Goal: Task Accomplishment & Management: Manage account settings

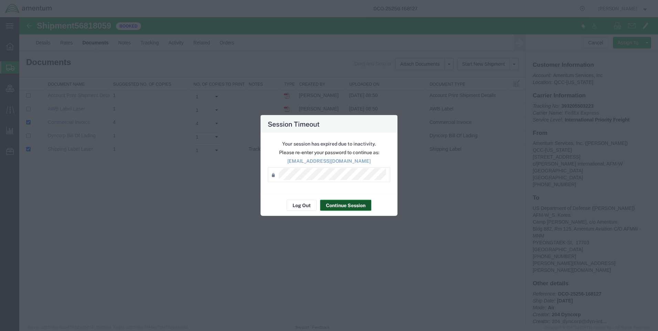
click at [348, 203] on button "Continue Session" at bounding box center [345, 205] width 51 height 11
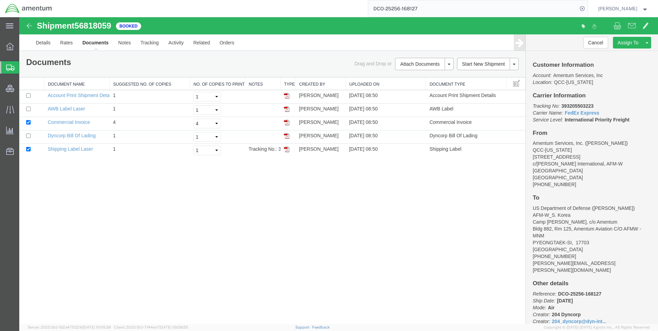
scroll to position [19, 0]
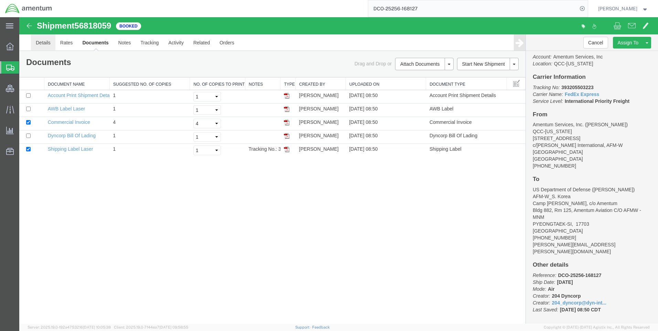
click at [48, 41] on link "Details" at bounding box center [43, 42] width 24 height 17
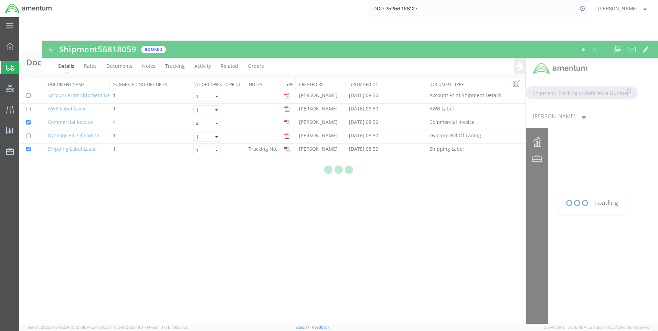
type input "[EMAIL_ADDRESS][DOMAIN_NAME]"
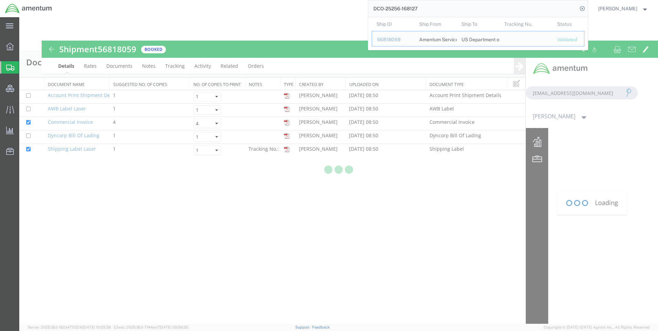
drag, startPoint x: 429, startPoint y: 9, endPoint x: 379, endPoint y: 9, distance: 50.6
click at [379, 9] on input "DCO-25256-168127" at bounding box center [472, 8] width 209 height 17
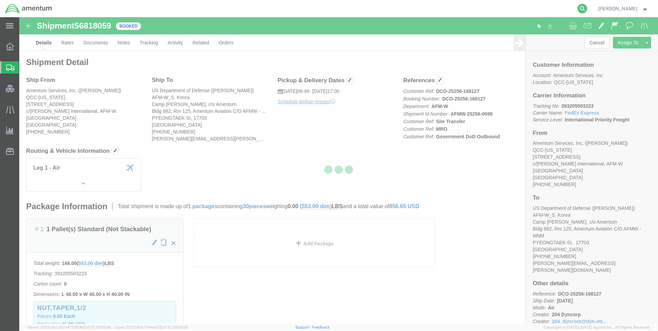
click at [587, 8] on icon at bounding box center [583, 9] width 10 height 10
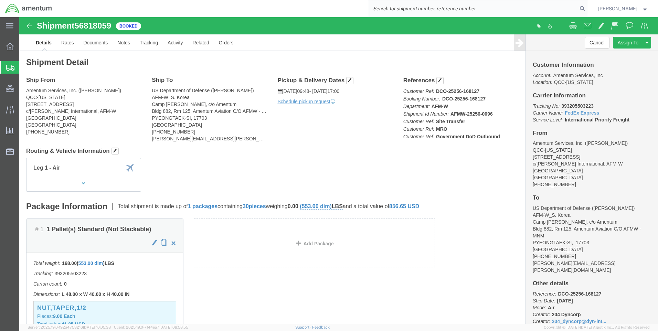
click at [321, 1] on div at bounding box center [322, 8] width 531 height 17
click span "button"
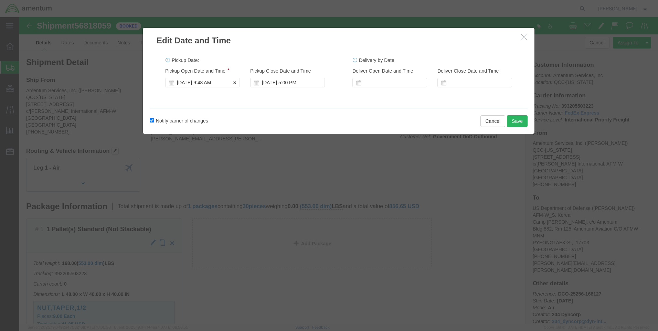
click div "Sep 15 2025 9:48 AM"
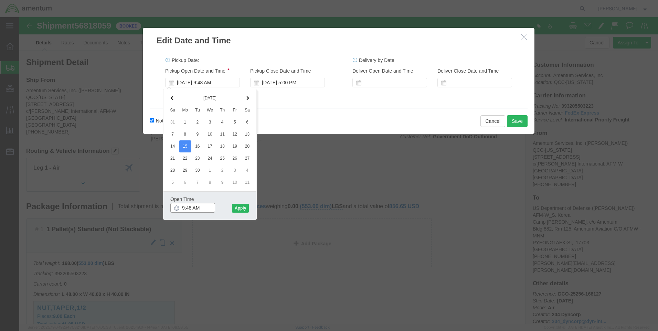
click input "9:48 AM"
type input "1:00 PM"
click button "Apply"
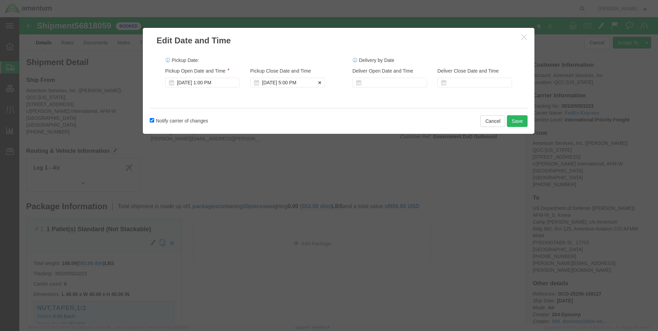
click div "Sep 19 2025 5:00 PM"
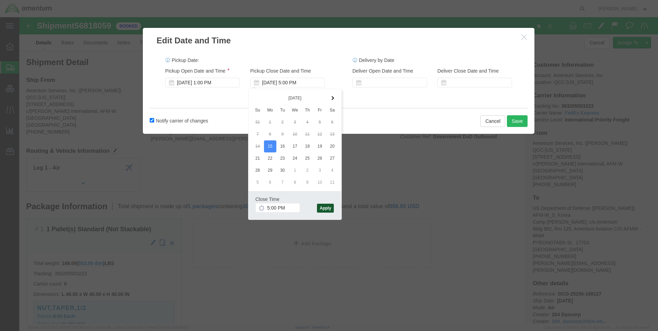
click button "Apply"
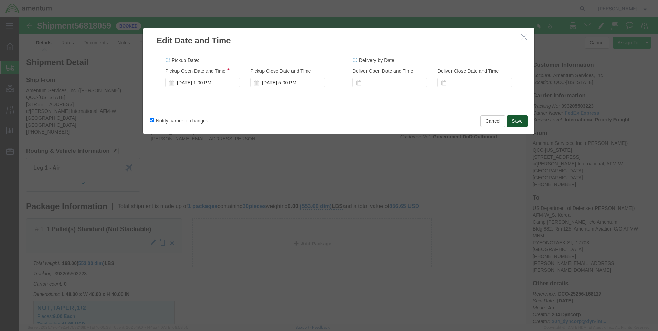
click button "Save"
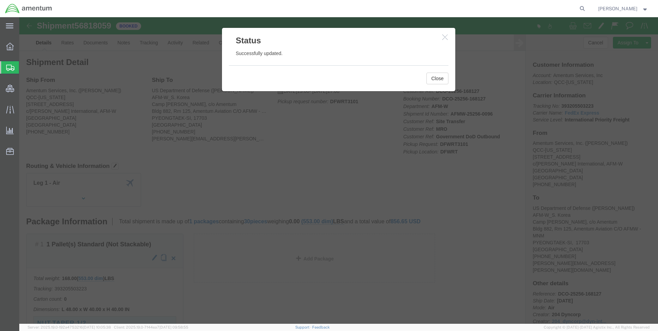
click icon "button"
